Goal: Information Seeking & Learning: Understand process/instructions

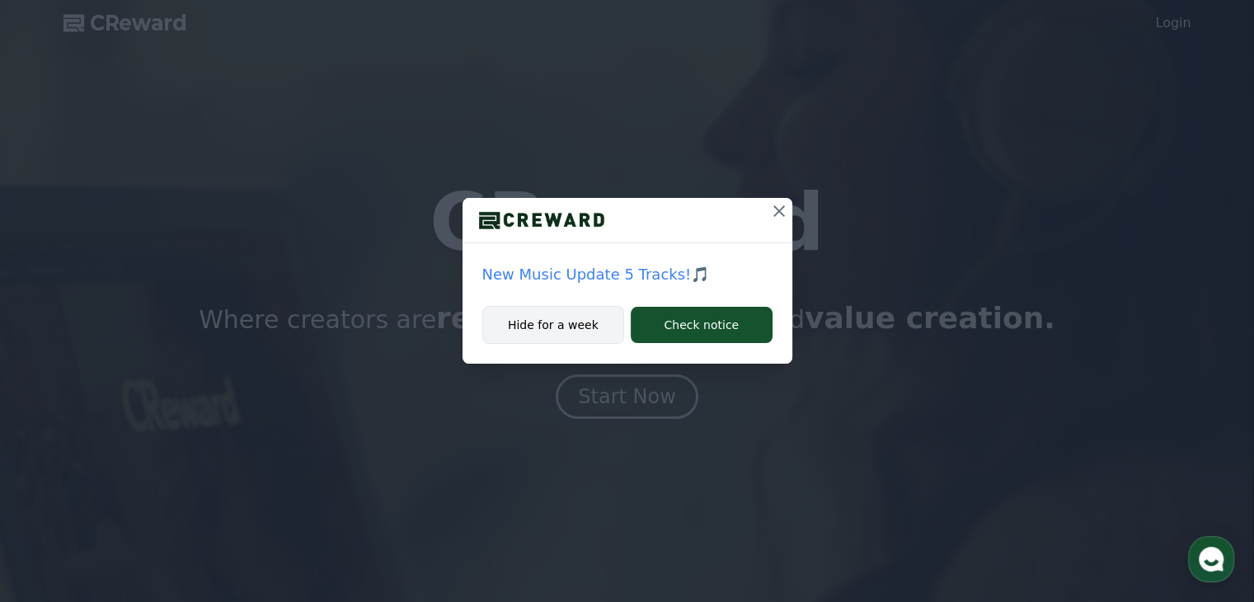
click at [584, 327] on button "Hide for a week" at bounding box center [553, 325] width 143 height 38
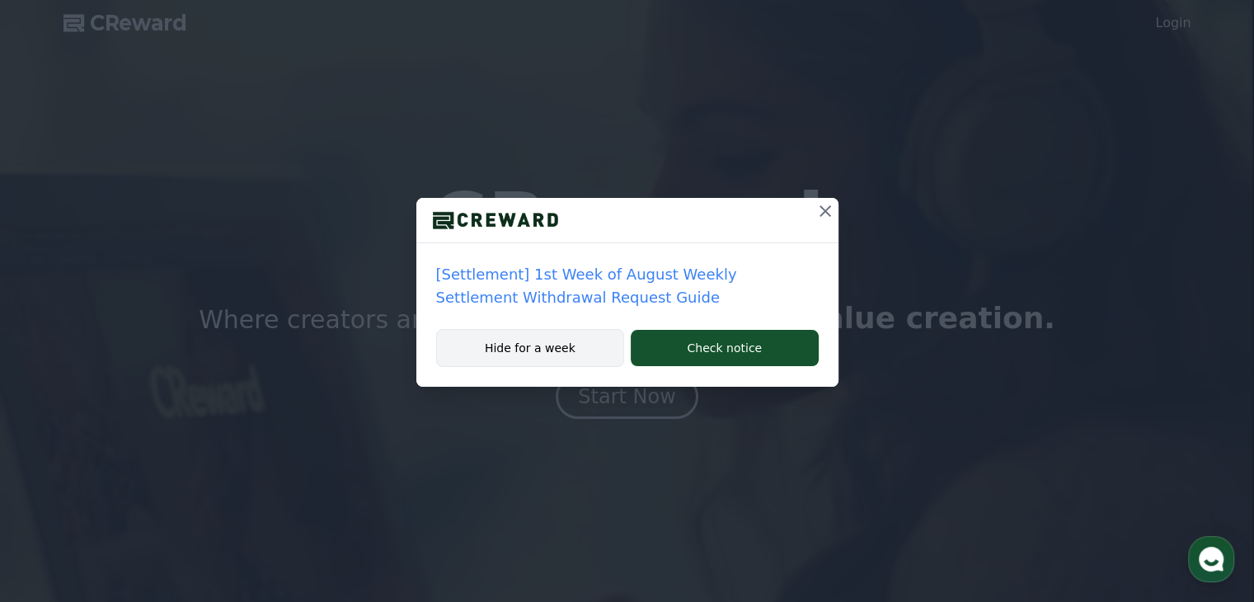
click at [577, 346] on button "Hide for a week" at bounding box center [530, 348] width 189 height 38
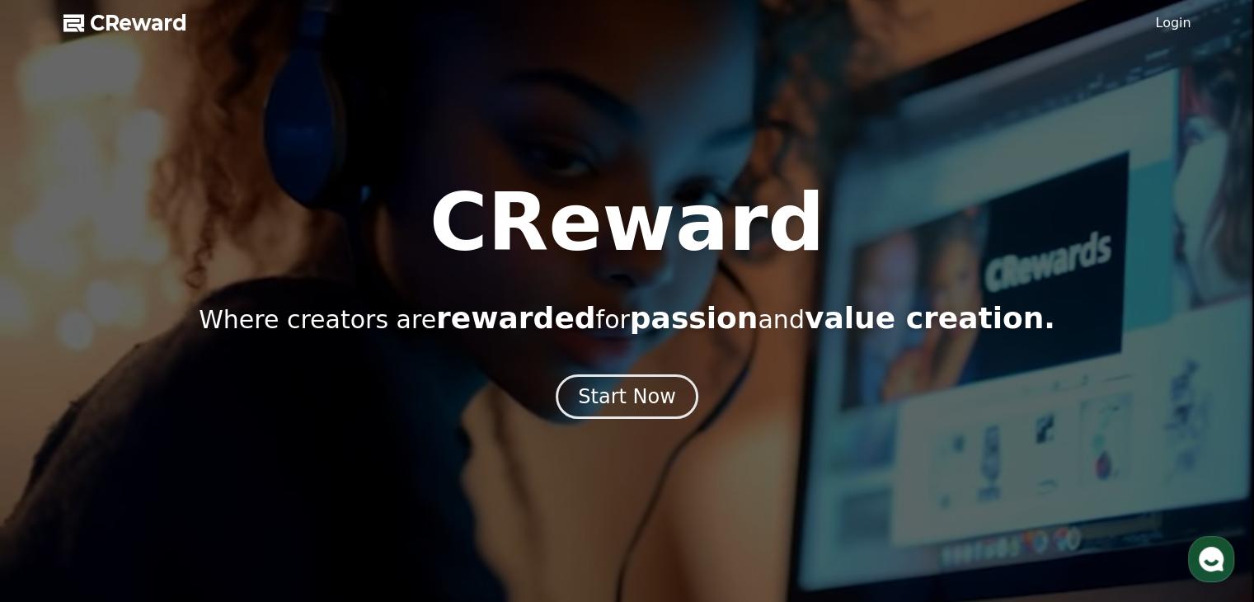
click at [577, 346] on div "CReward Where creators are rewarded for passion and value creation. Start Now" at bounding box center [627, 301] width 1254 height 236
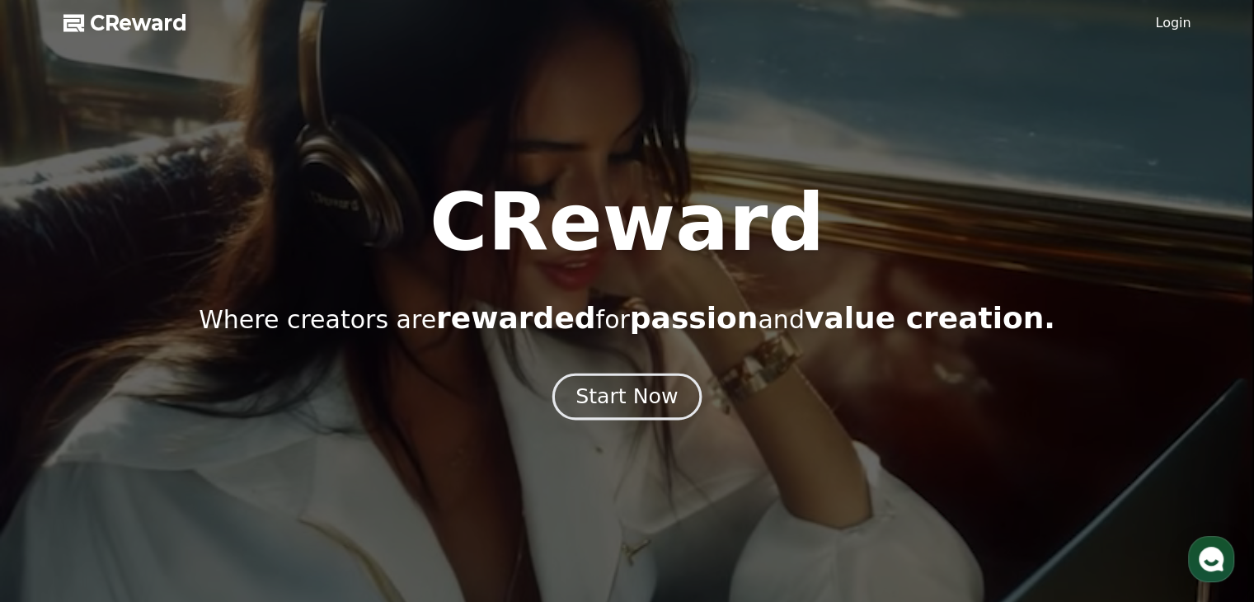
click at [605, 393] on div "Start Now" at bounding box center [626, 397] width 102 height 28
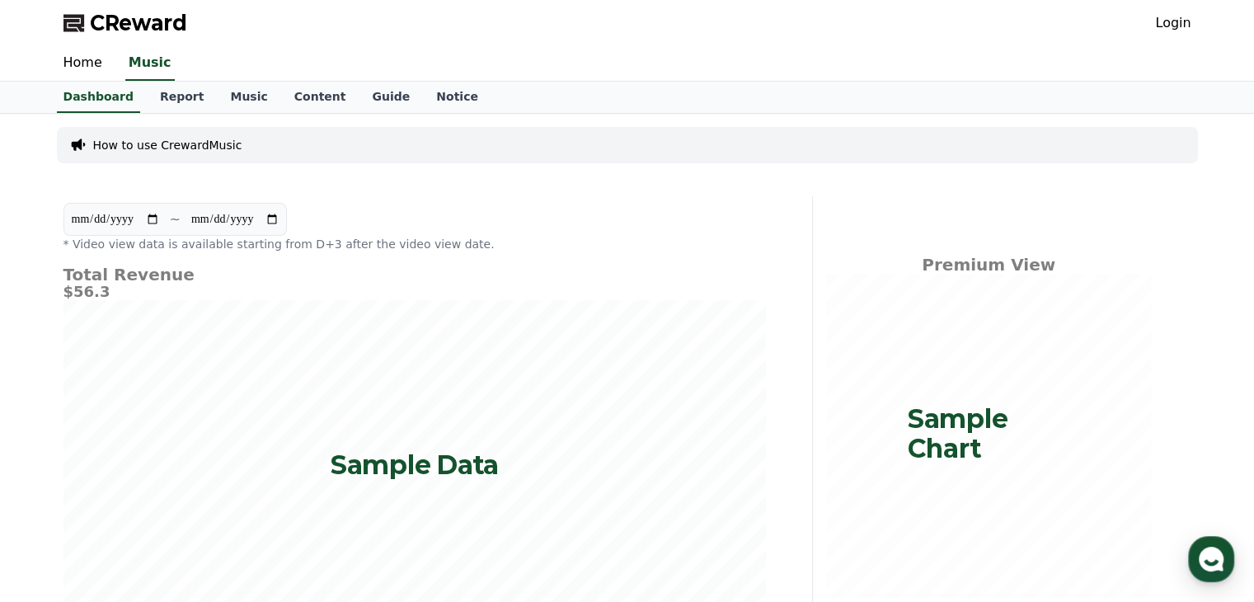
click at [153, 143] on p "How to use CrewardMusic" at bounding box center [167, 145] width 149 height 16
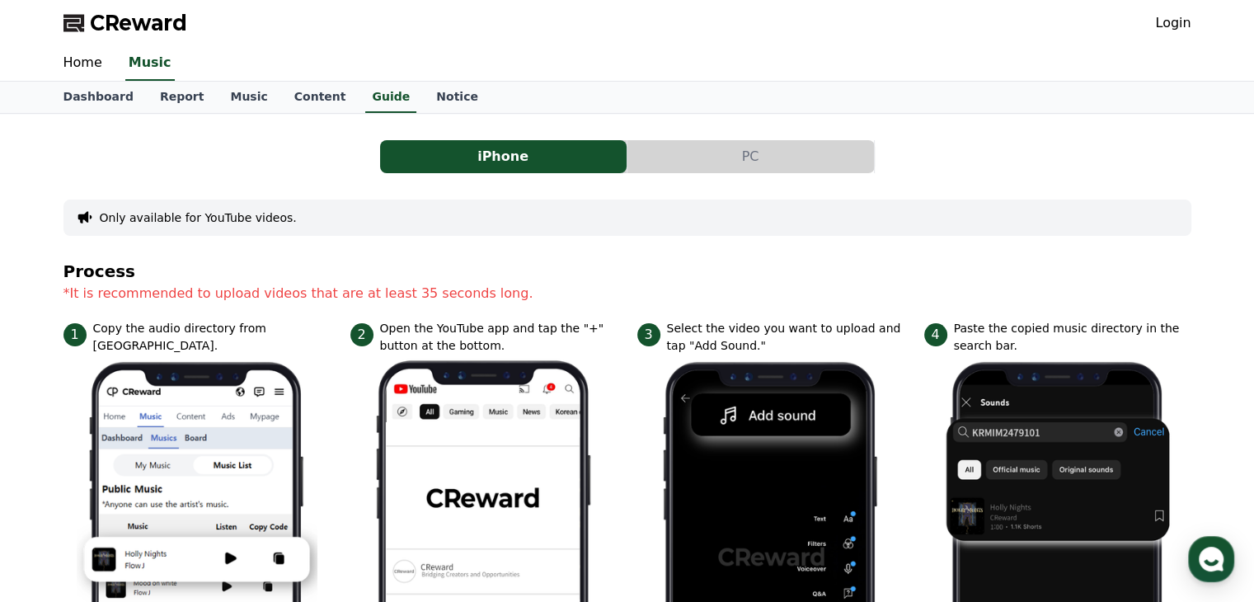
click at [741, 142] on button "PC" at bounding box center [750, 156] width 246 height 33
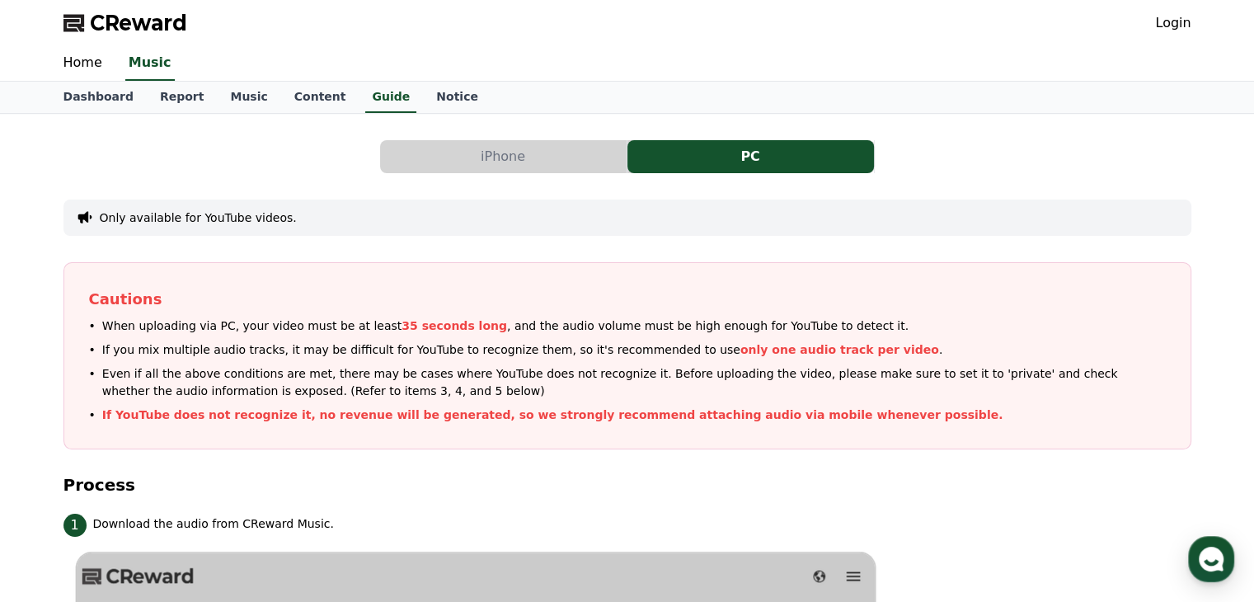
click at [444, 223] on div "Only available for YouTube videos." at bounding box center [627, 217] width 1128 height 36
click at [423, 103] on link "Notice" at bounding box center [457, 97] width 68 height 31
